Goal: Communication & Community: Connect with others

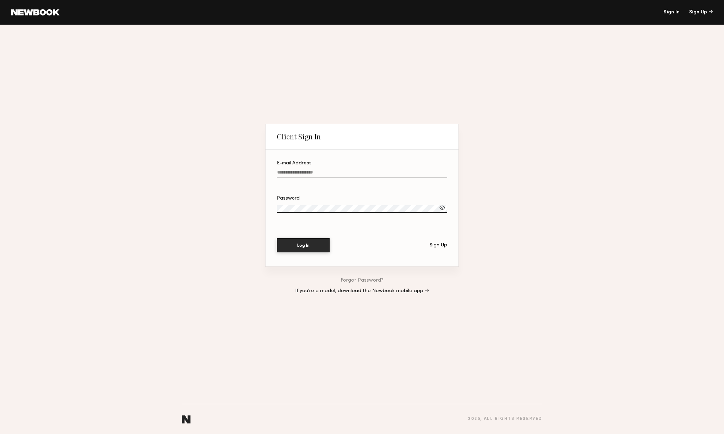
type input "**********"
click at [303, 245] on button "Log In" at bounding box center [303, 245] width 53 height 14
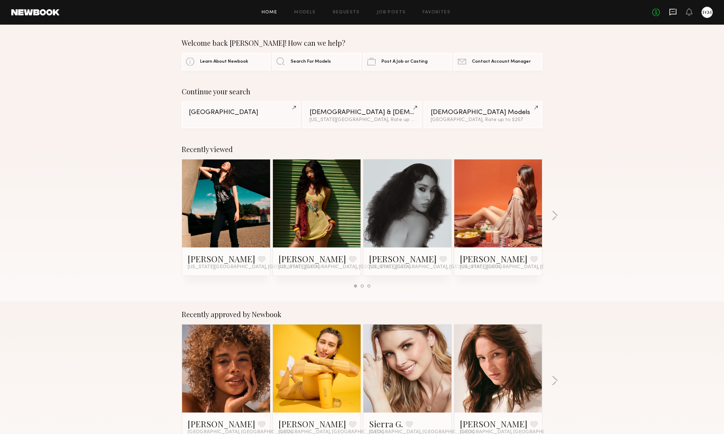
click at [674, 10] on icon at bounding box center [673, 12] width 8 height 8
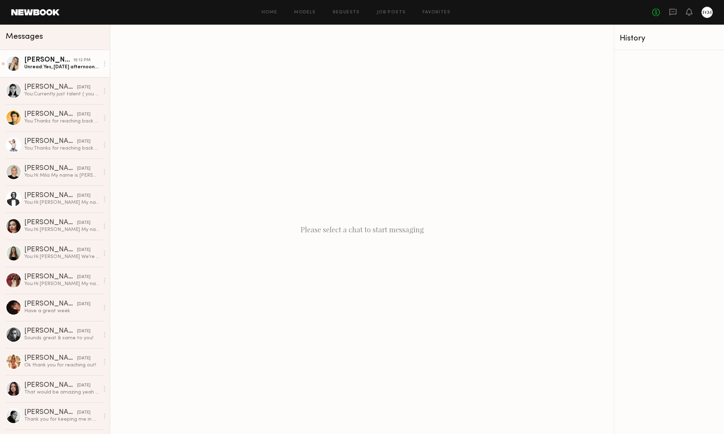
click at [71, 74] on link "[PERSON_NAME] 10:12 PM Unread: Yes, [DATE] afternoon will work! As far as locat…" at bounding box center [55, 63] width 110 height 27
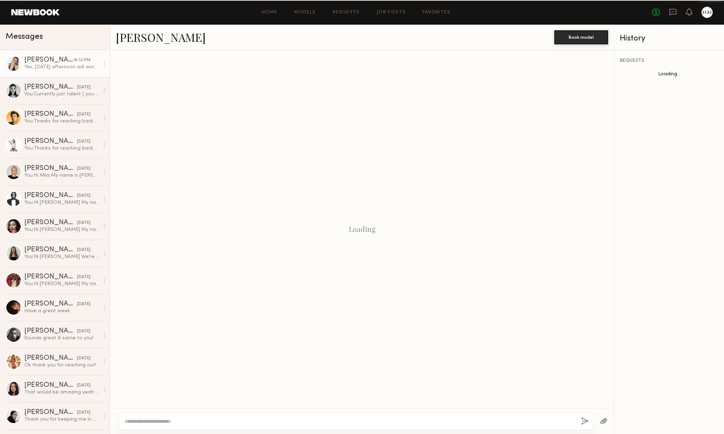
scroll to position [681, 0]
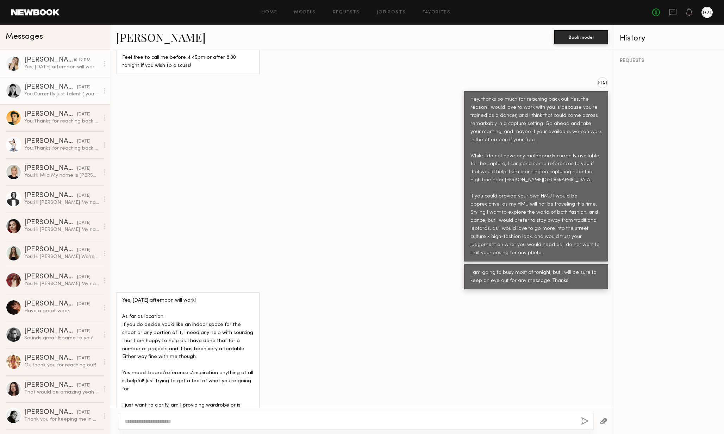
click at [35, 98] on link "[PERSON_NAME] [DATE] You: Currently just talent ( you ) and photographer ( myse…" at bounding box center [55, 90] width 110 height 27
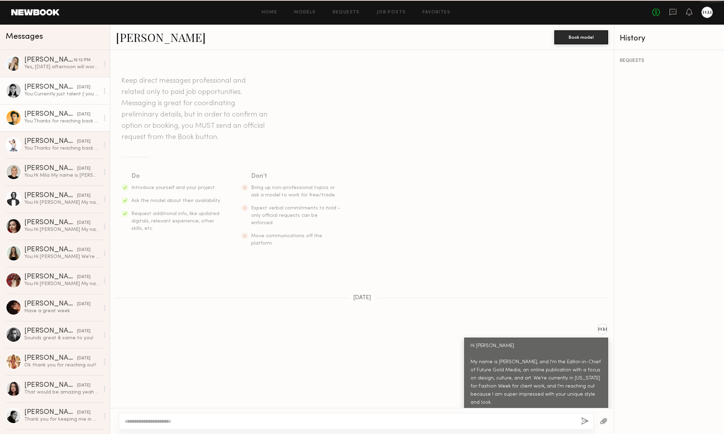
scroll to position [472, 0]
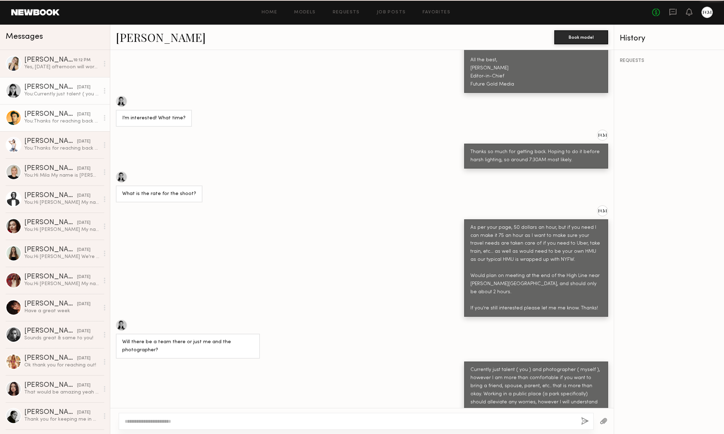
click at [37, 111] on div "[PERSON_NAME]" at bounding box center [50, 114] width 53 height 7
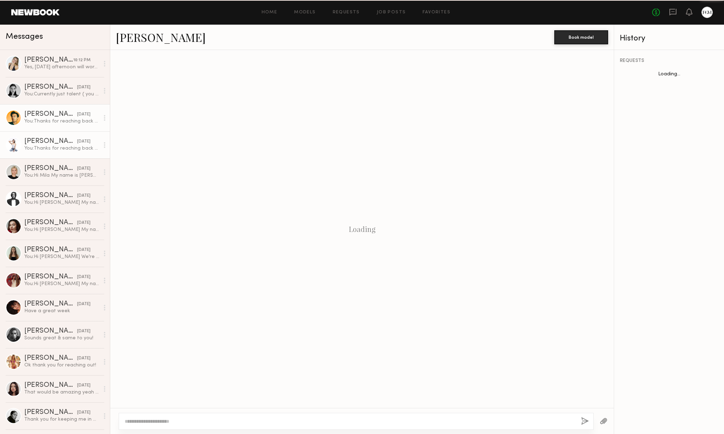
scroll to position [245, 0]
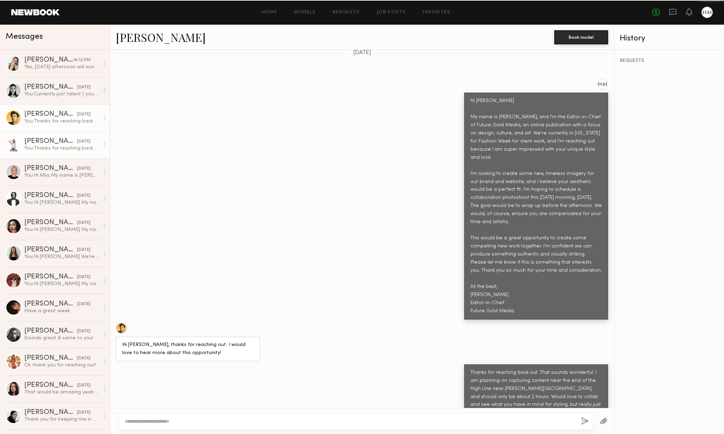
click at [43, 141] on div "[PERSON_NAME]" at bounding box center [50, 141] width 53 height 7
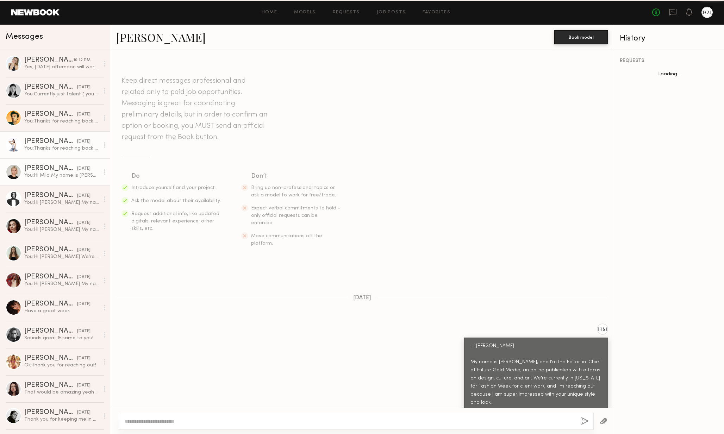
scroll to position [253, 0]
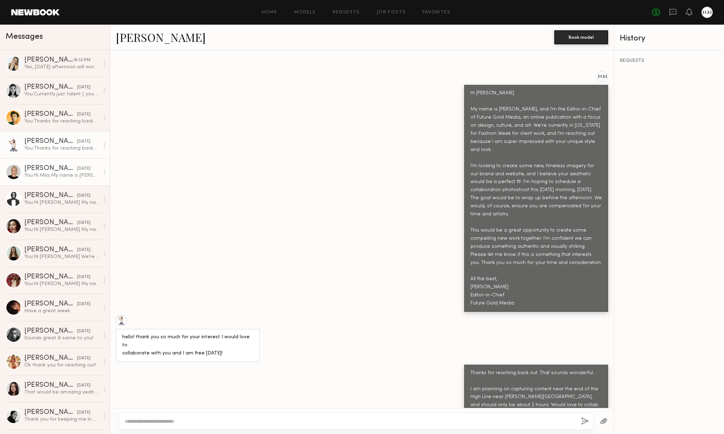
click at [44, 159] on link "[PERSON_NAME] [DATE] You: Hi [PERSON_NAME] My name is [PERSON_NAME], and I'm th…" at bounding box center [55, 171] width 110 height 27
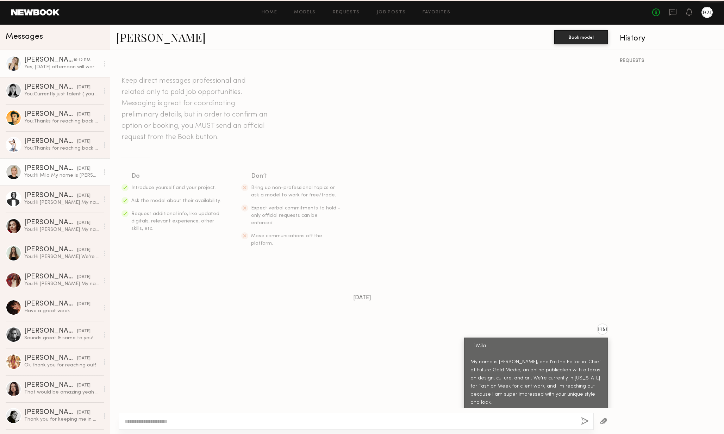
scroll to position [138, 0]
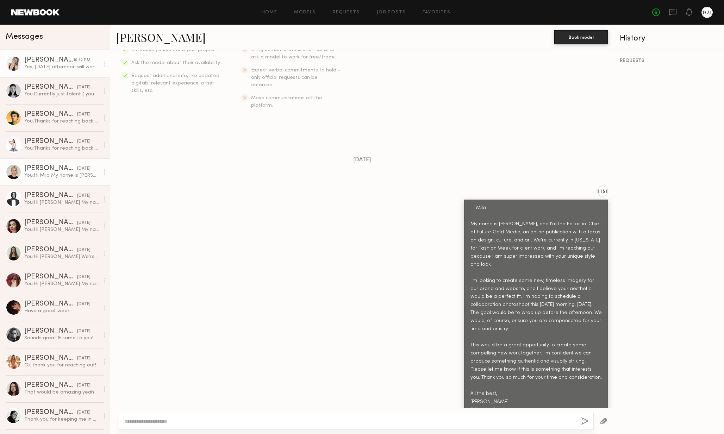
click at [44, 67] on div "Yes, [DATE] afternoon will work! As far as location: If you do decide you’d lik…" at bounding box center [61, 67] width 75 height 7
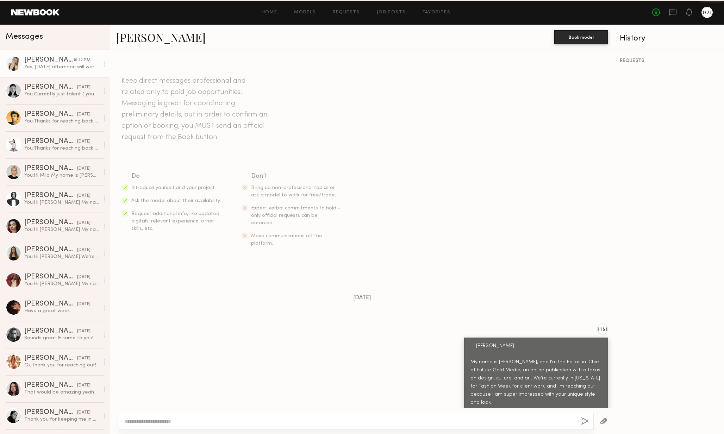
scroll to position [681, 0]
